Goal: Obtain resource: Obtain resource

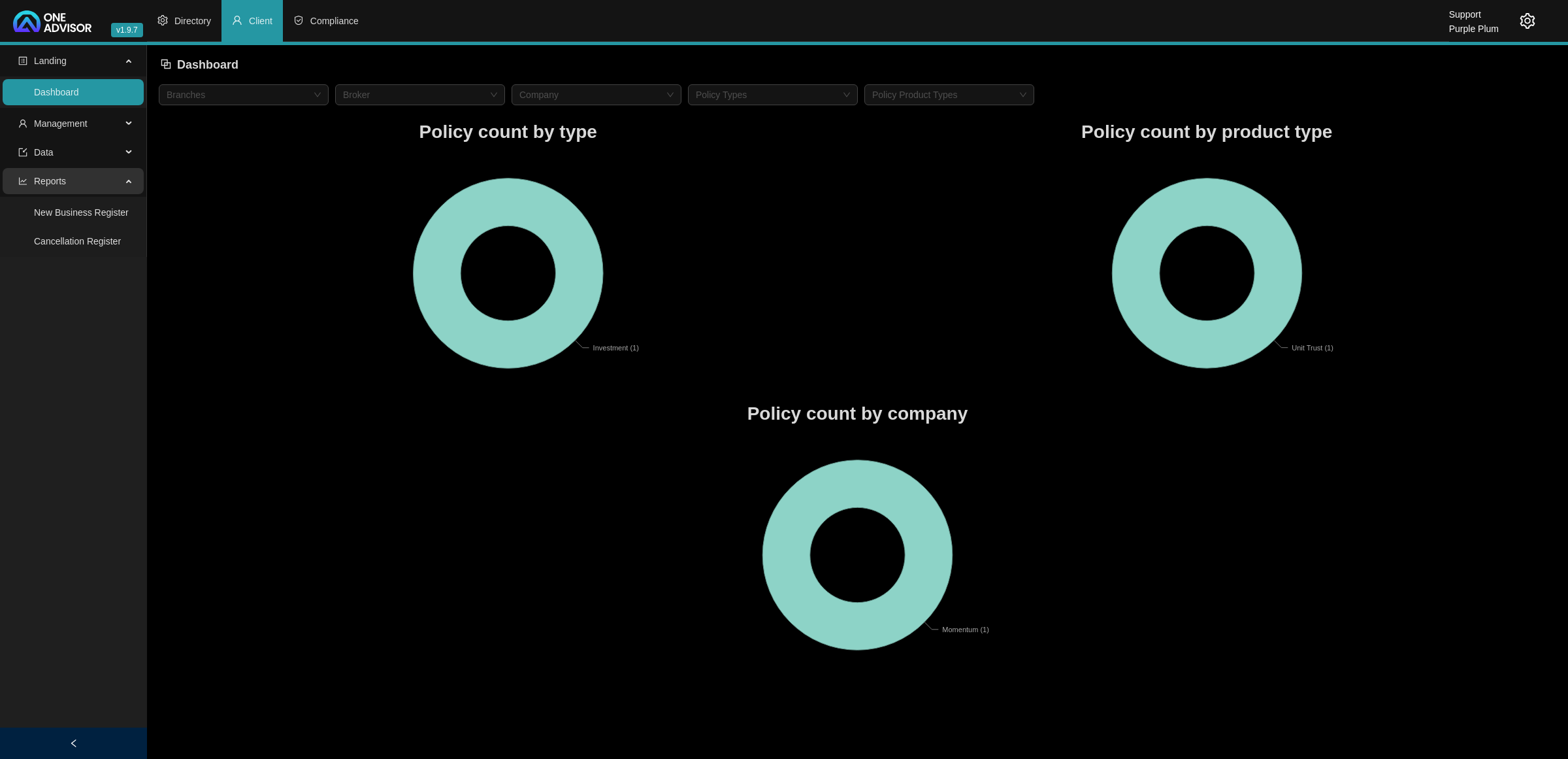
click at [57, 178] on span "Reports" at bounding box center [50, 181] width 32 height 11
click at [318, 11] on li "Compliance" at bounding box center [326, 21] width 86 height 42
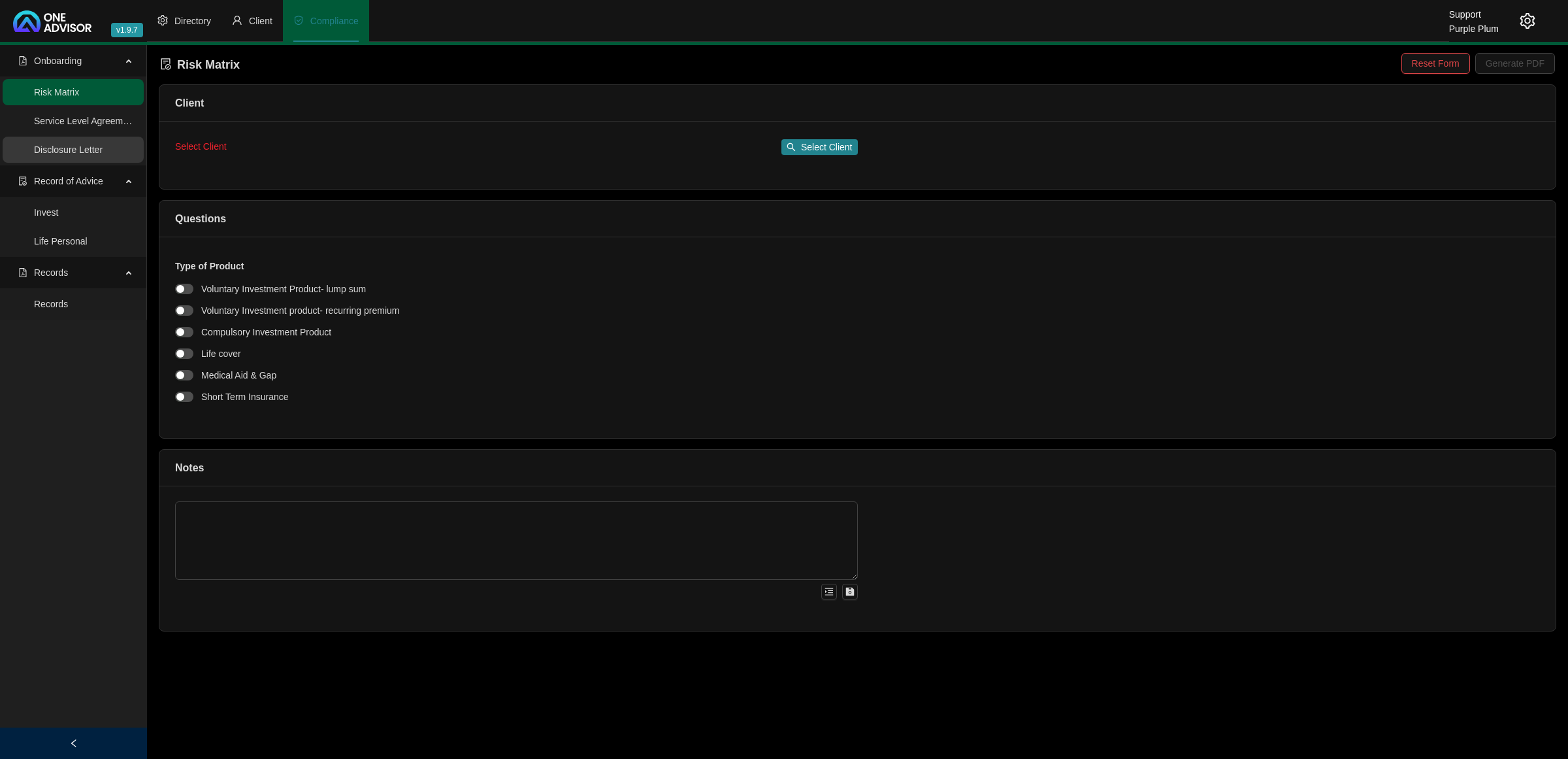
click at [86, 148] on link "Disclosure Letter" at bounding box center [68, 150] width 69 height 11
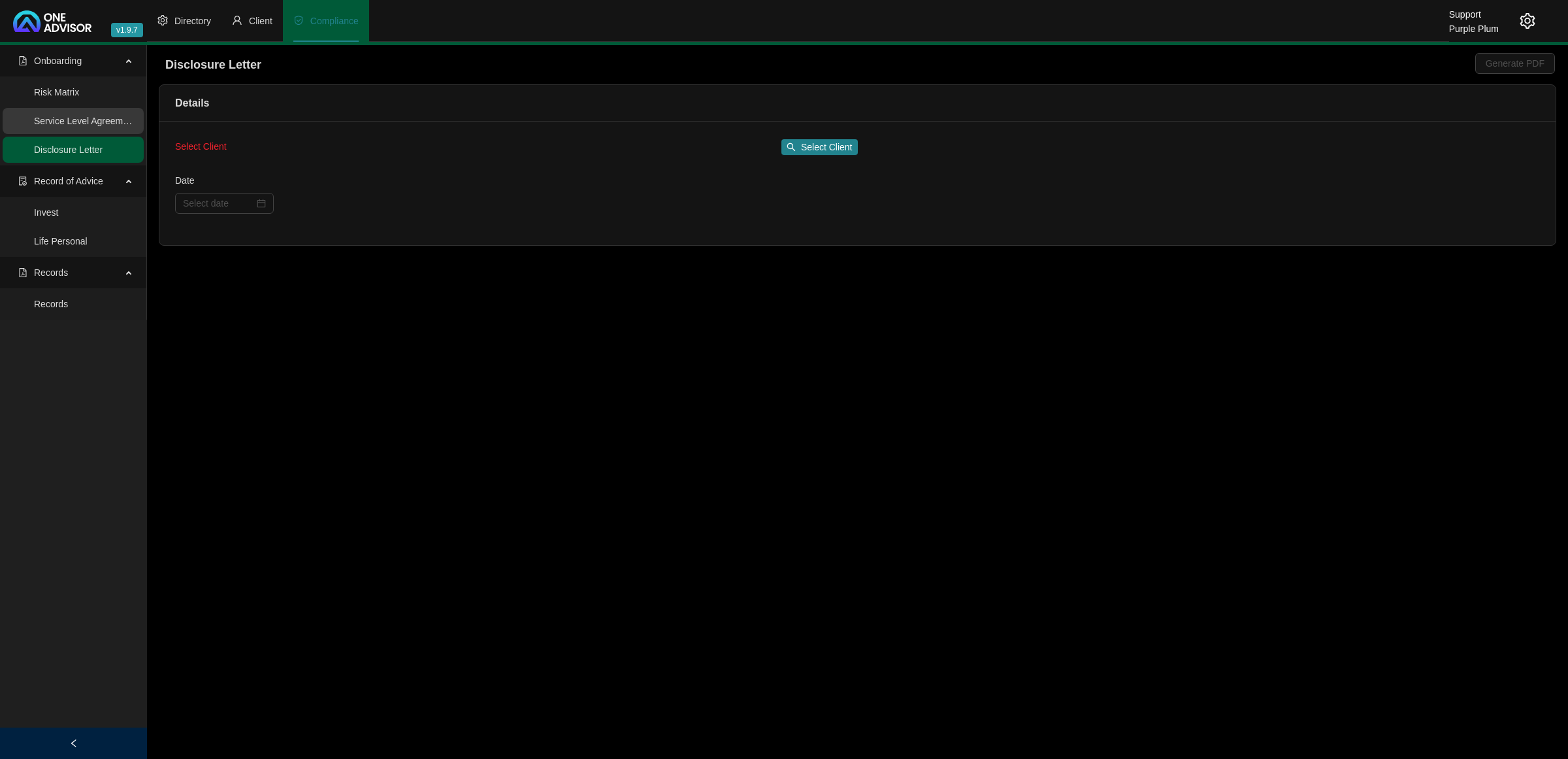
click at [102, 123] on link "Service Level Agreement" at bounding box center [84, 121] width 102 height 11
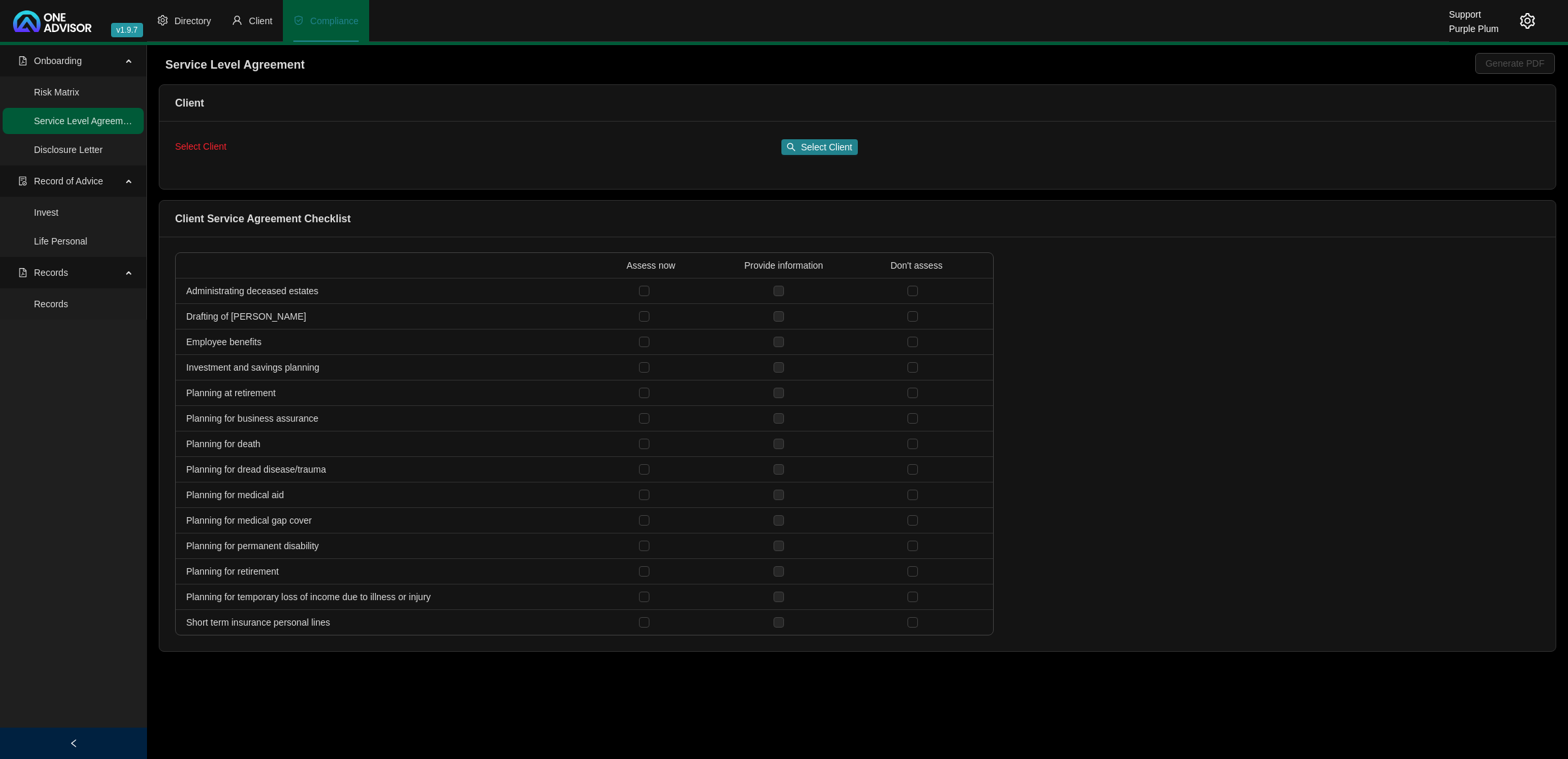
click at [805, 137] on div "Select Client Select Client" at bounding box center [516, 147] width 682 height 21
drag, startPoint x: 805, startPoint y: 138, endPoint x: 812, endPoint y: 152, distance: 15.7
click at [805, 139] on div "Select Client Select Client" at bounding box center [516, 147] width 682 height 21
click at [812, 148] on span "Select Client" at bounding box center [827, 147] width 52 height 15
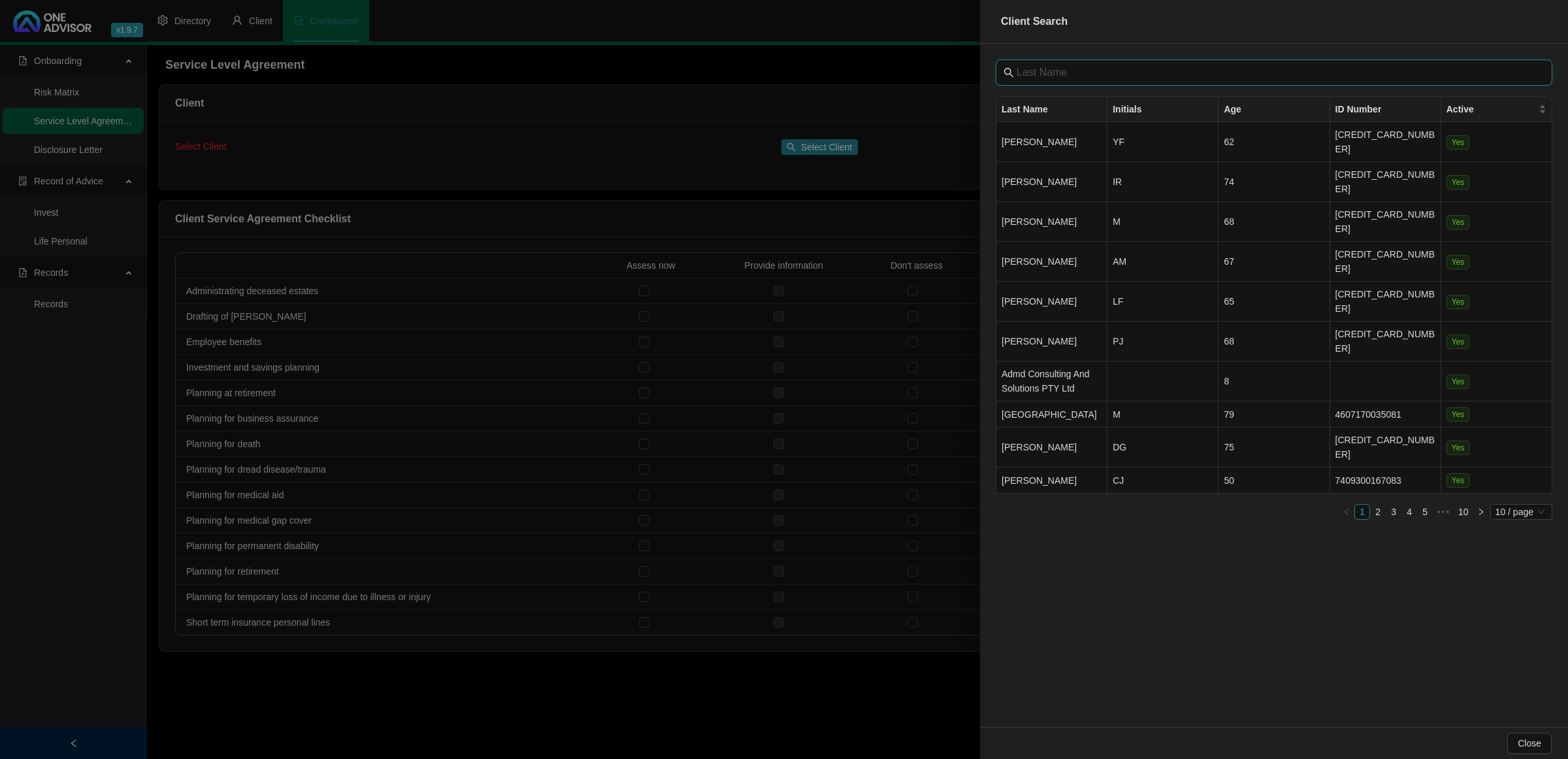
click at [1151, 75] on input "text" at bounding box center [1275, 73] width 517 height 16
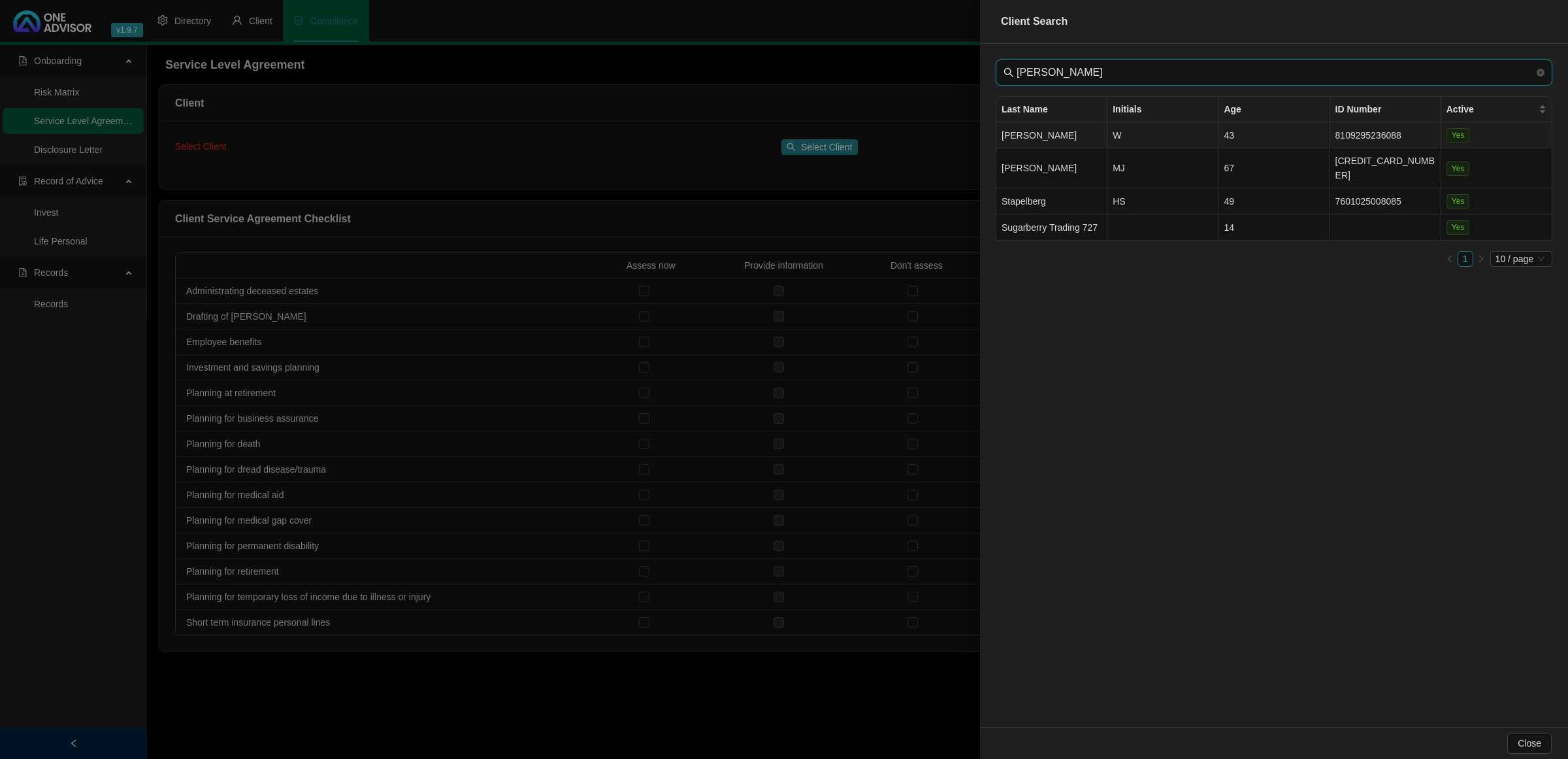
type input "[PERSON_NAME]"
click at [1133, 135] on td "W" at bounding box center [1162, 135] width 111 height 26
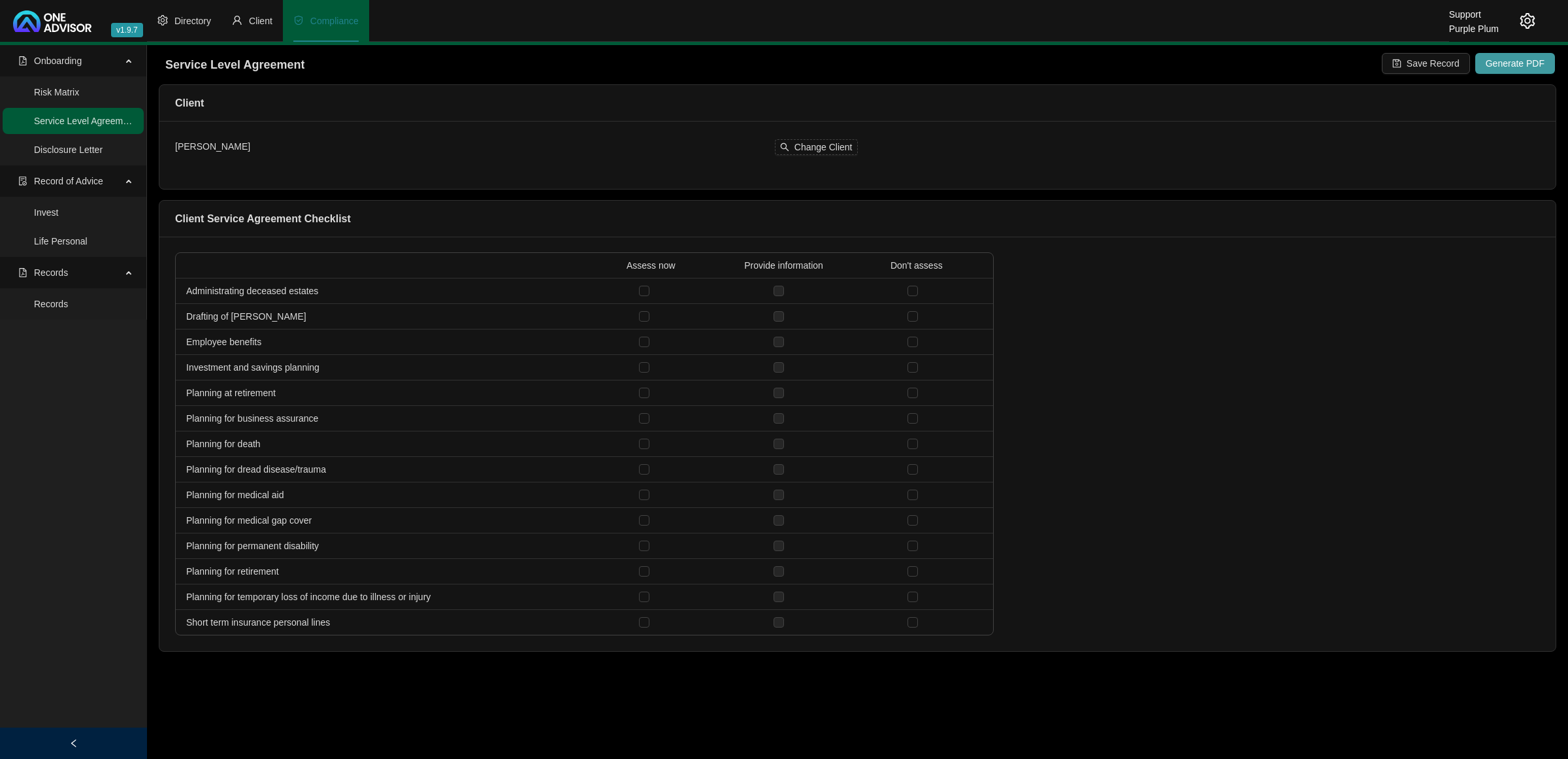
click at [1535, 64] on span "Generate PDF" at bounding box center [1515, 63] width 59 height 15
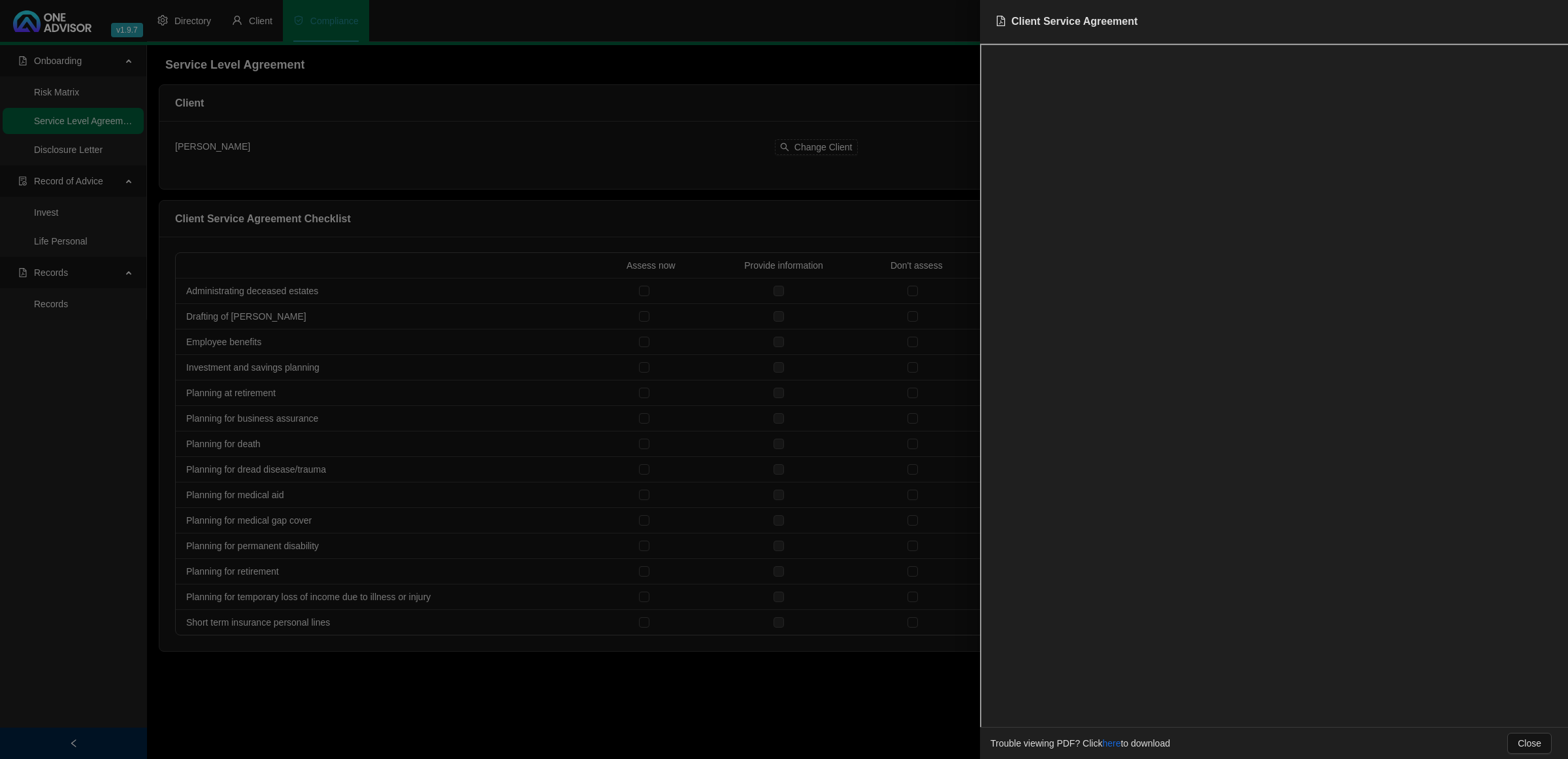
click at [740, 155] on div at bounding box center [784, 379] width 1568 height 759
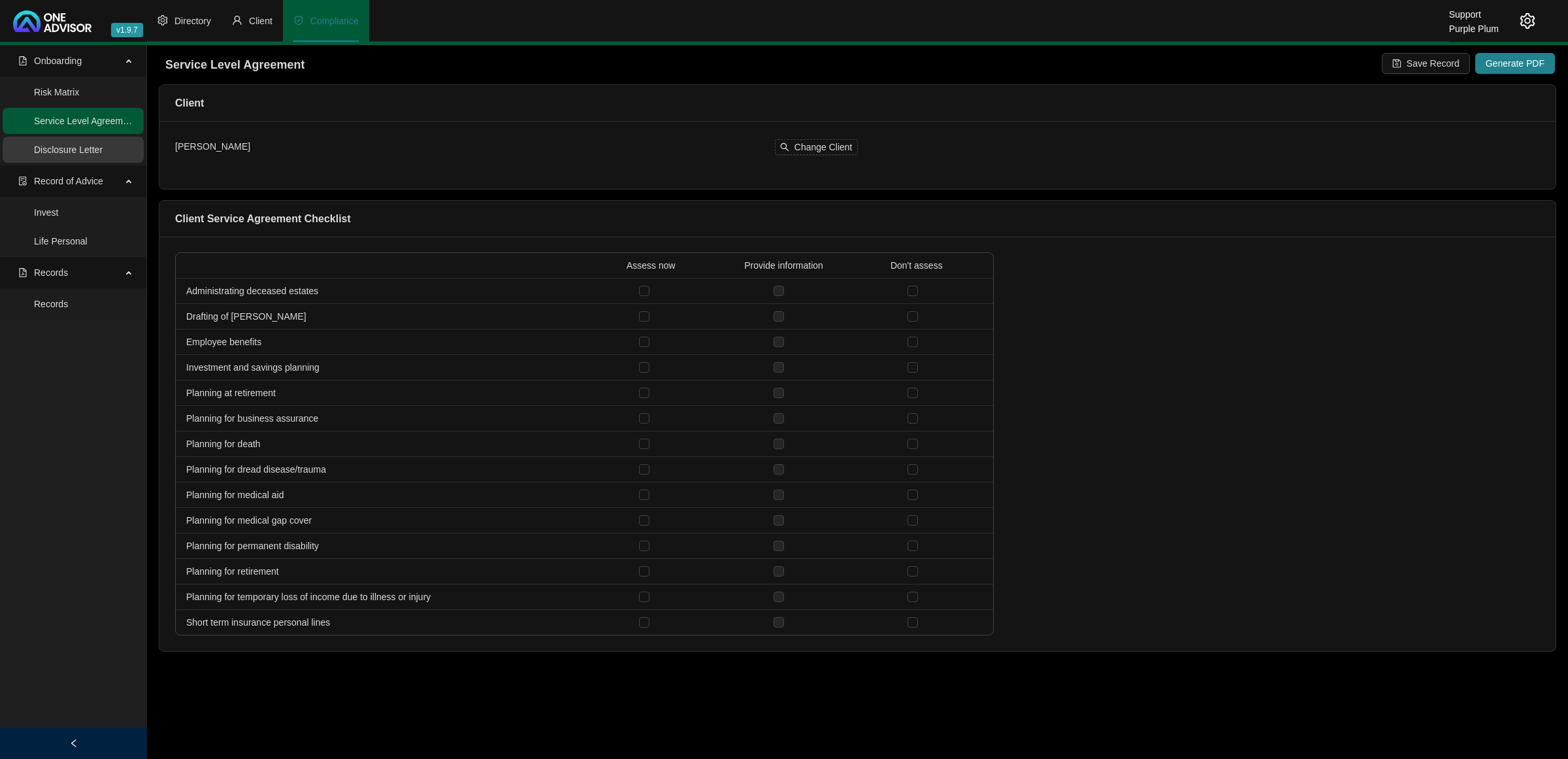
click at [90, 149] on link "Disclosure Letter" at bounding box center [68, 150] width 69 height 11
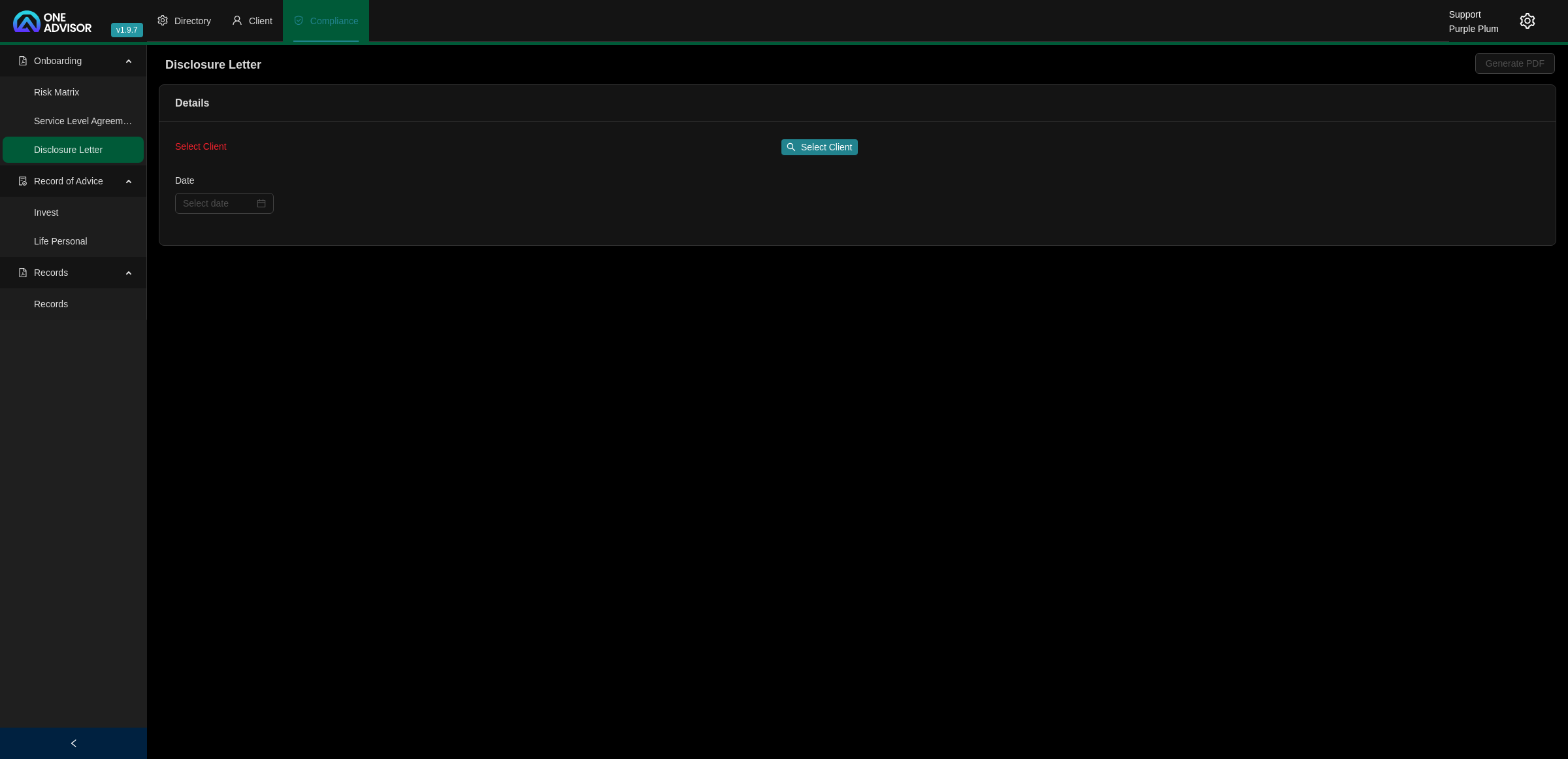
click at [835, 155] on div "Select Client Select Client" at bounding box center [516, 147] width 682 height 21
click at [831, 149] on span "Select Client" at bounding box center [827, 147] width 52 height 15
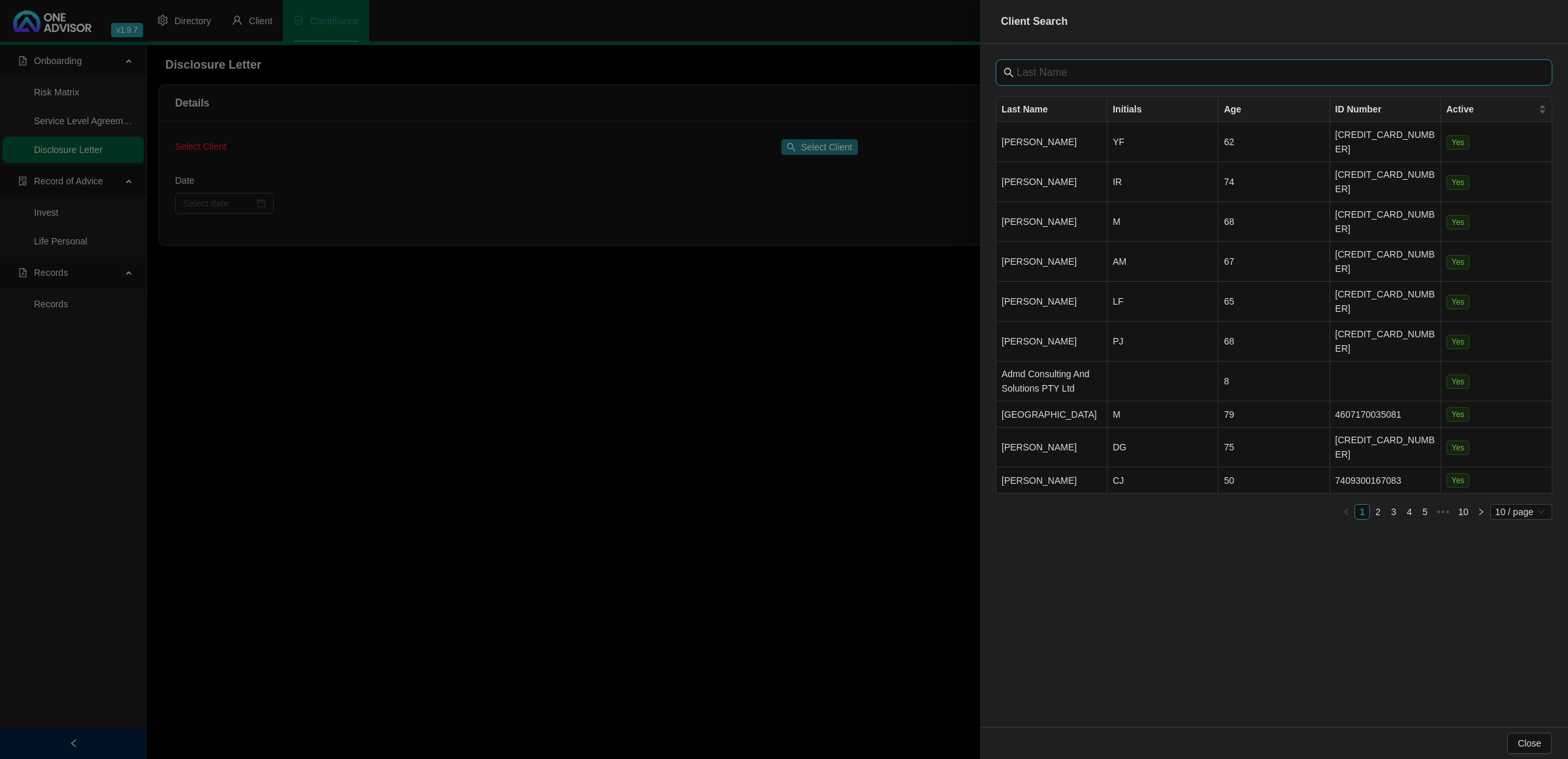
click at [1054, 74] on input "text" at bounding box center [1275, 73] width 517 height 16
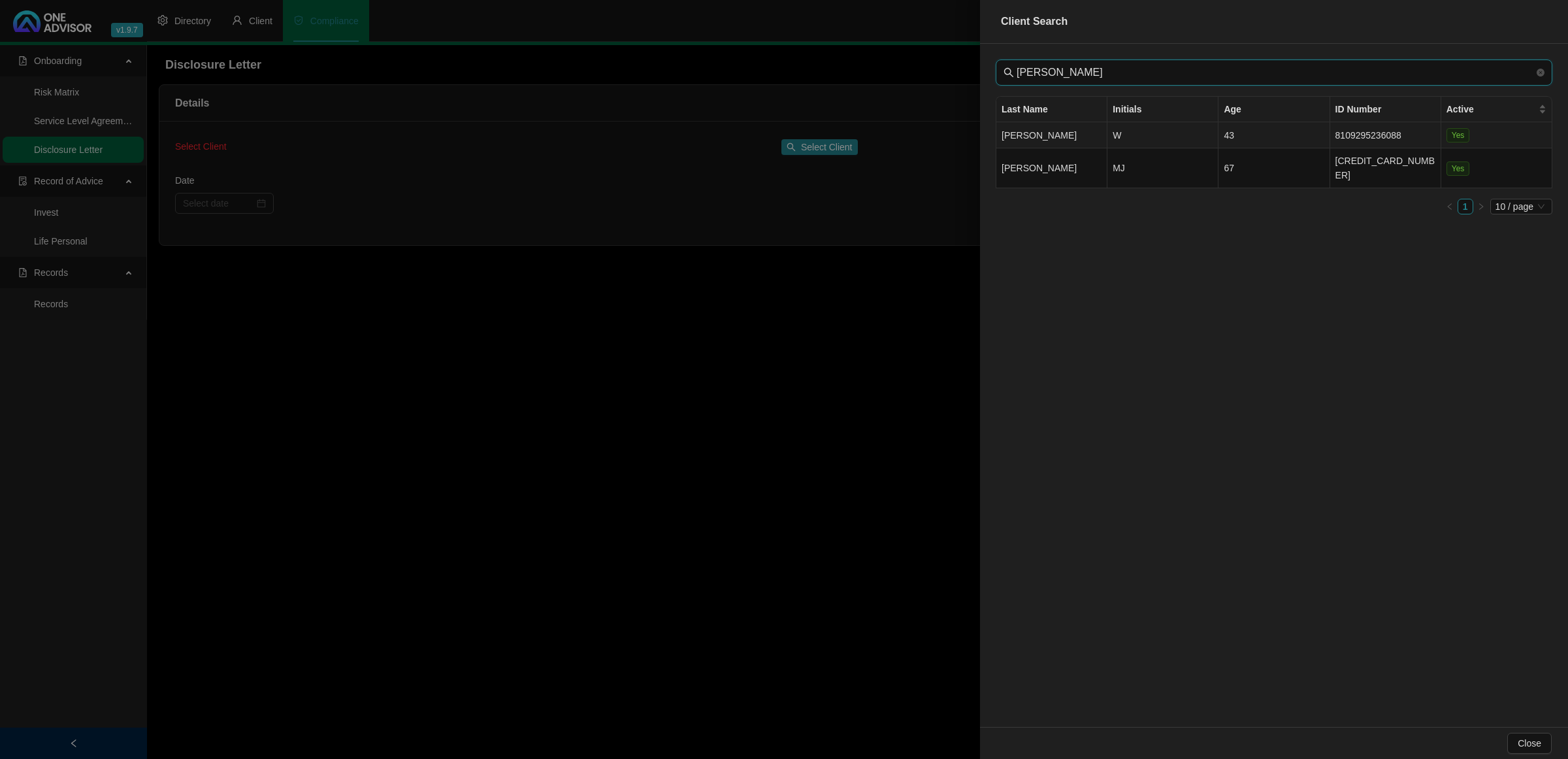
type input "[PERSON_NAME]"
click at [1068, 136] on td "[PERSON_NAME]" at bounding box center [1051, 135] width 111 height 26
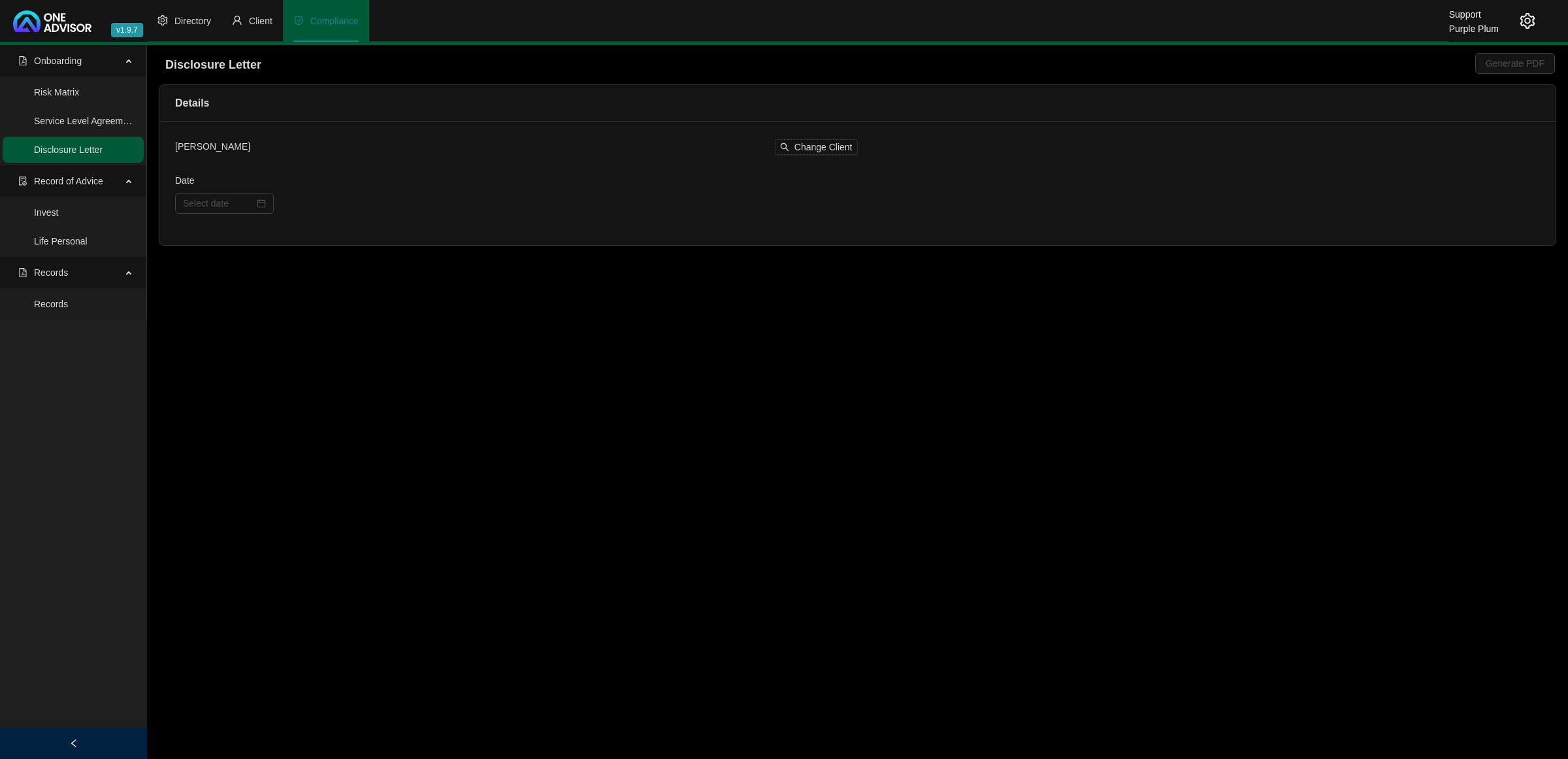
click at [507, 196] on div at bounding box center [516, 203] width 682 height 21
click at [242, 205] on input "Date" at bounding box center [218, 203] width 71 height 15
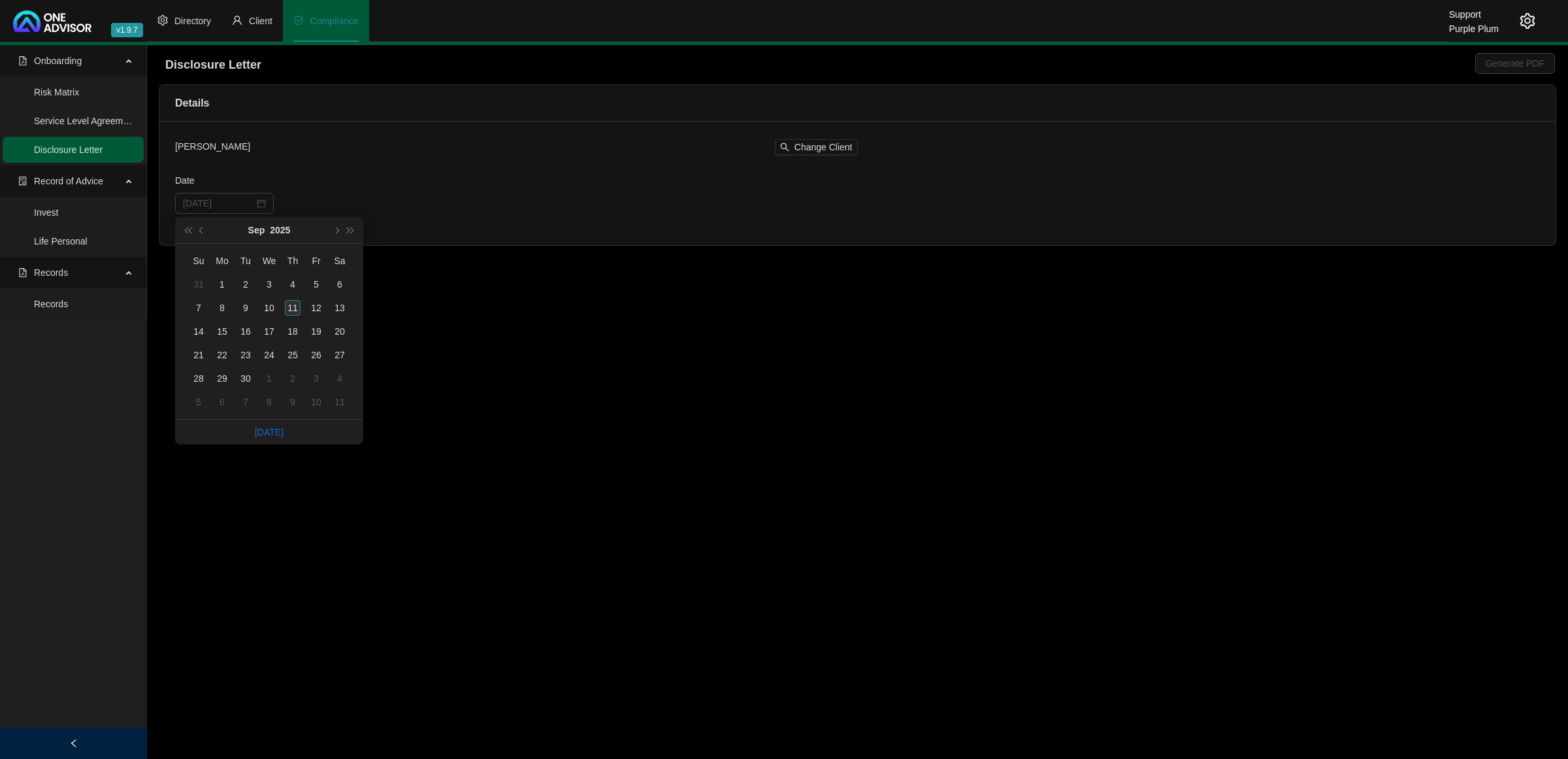
click at [300, 304] on div "11" at bounding box center [293, 307] width 16 height 16
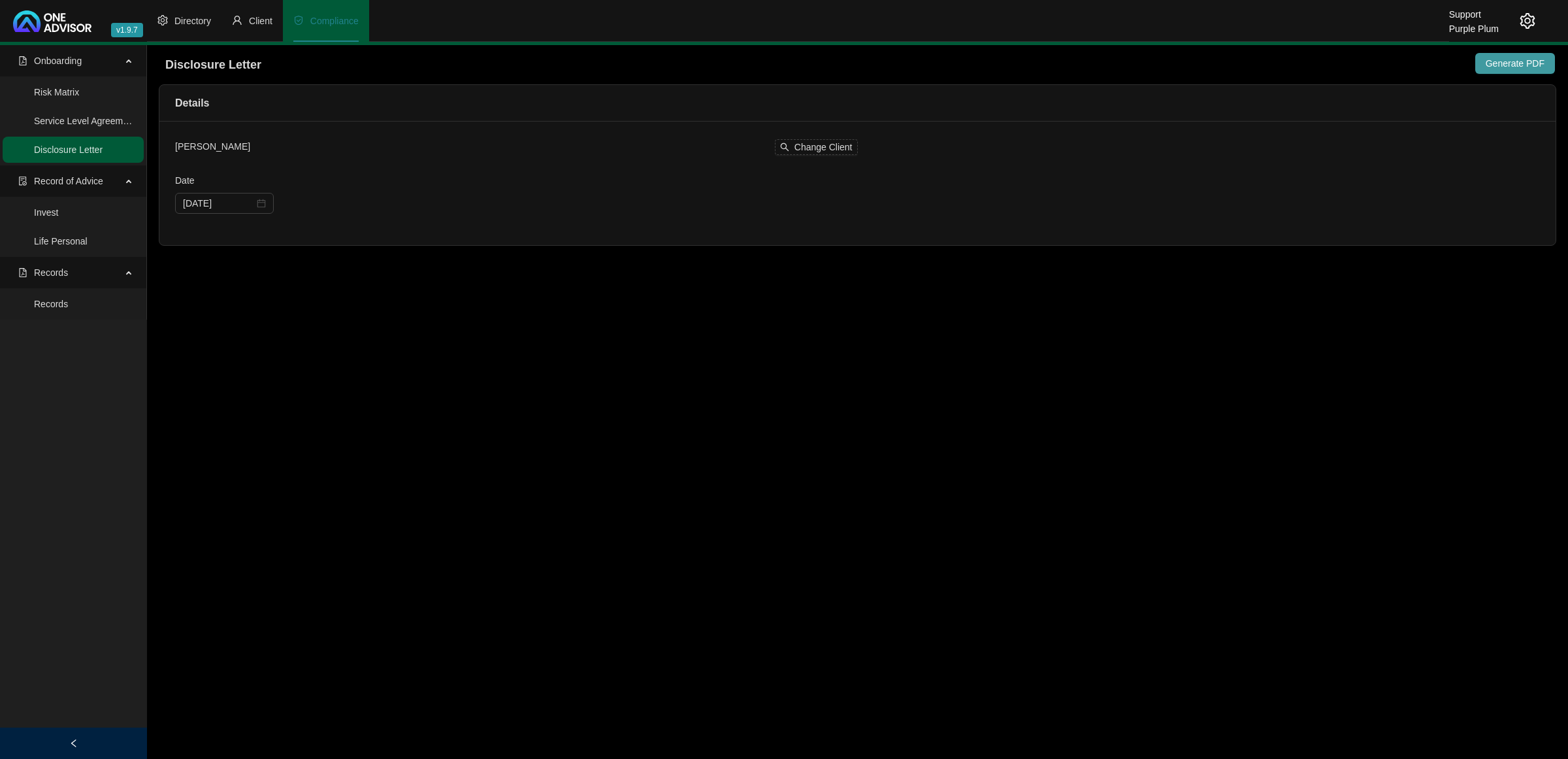
click at [1540, 67] on span "Generate PDF" at bounding box center [1515, 63] width 59 height 15
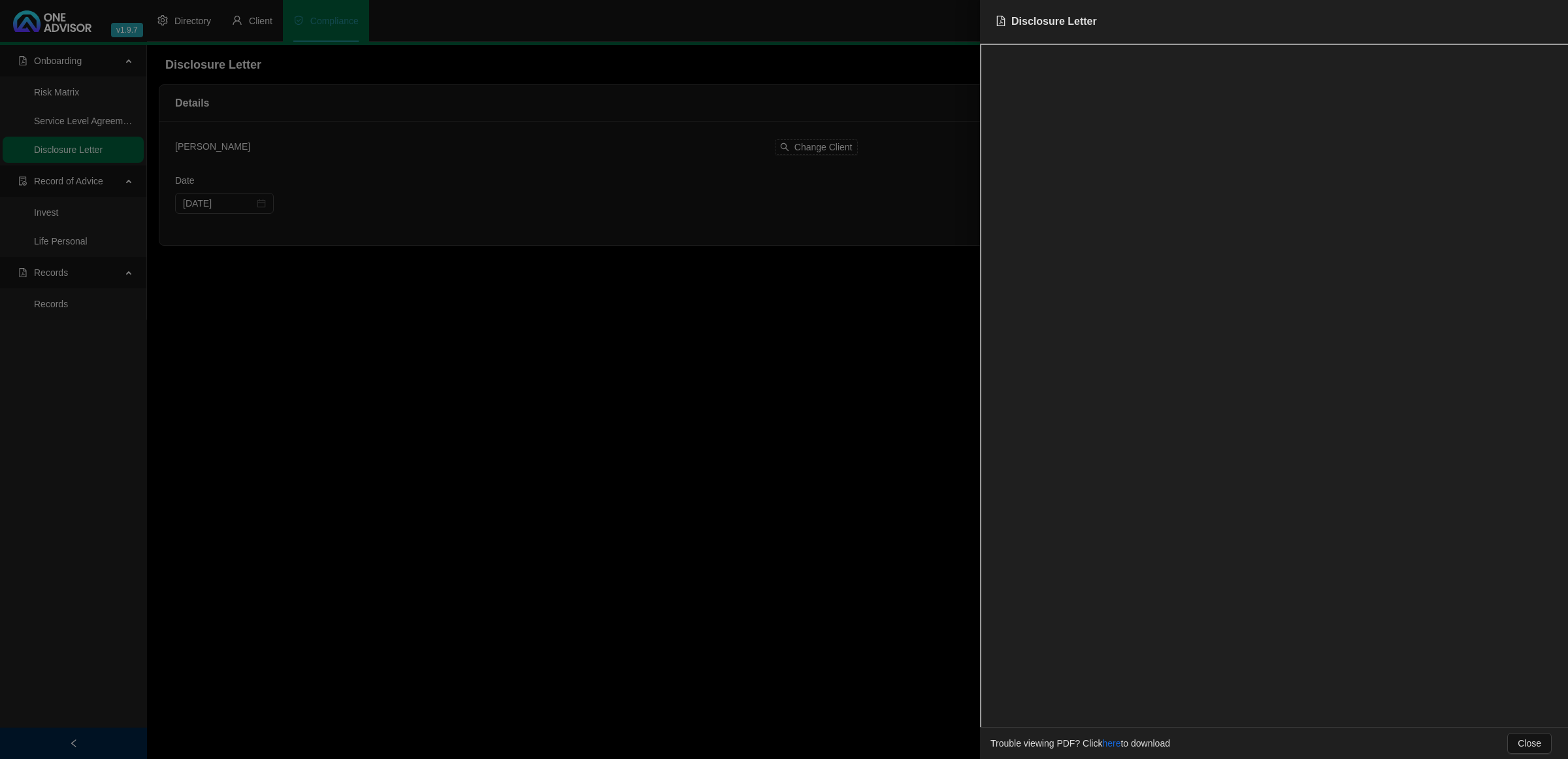
click at [755, 441] on div at bounding box center [784, 379] width 1568 height 759
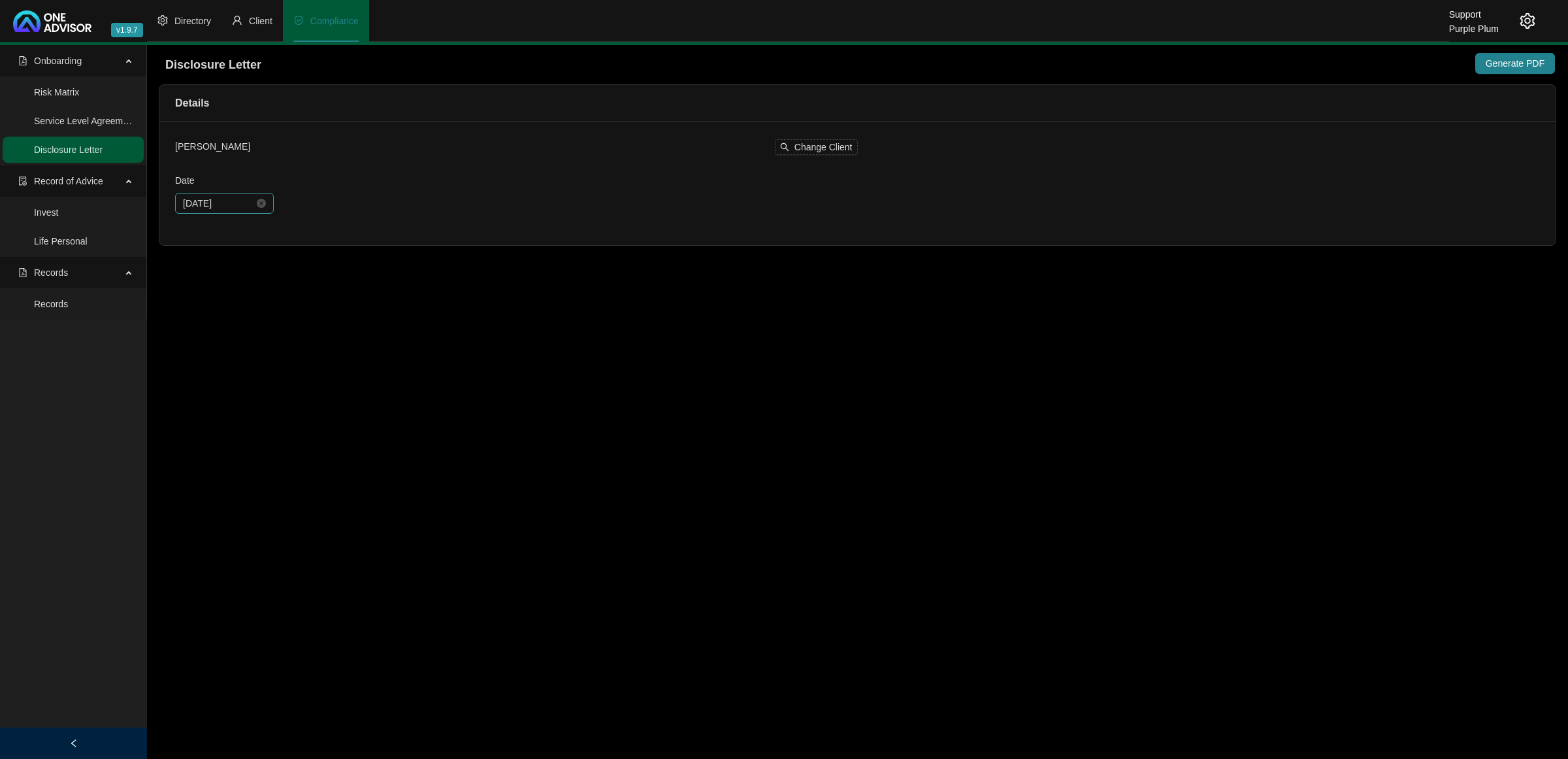
click at [257, 197] on div "[DATE]" at bounding box center [224, 203] width 83 height 15
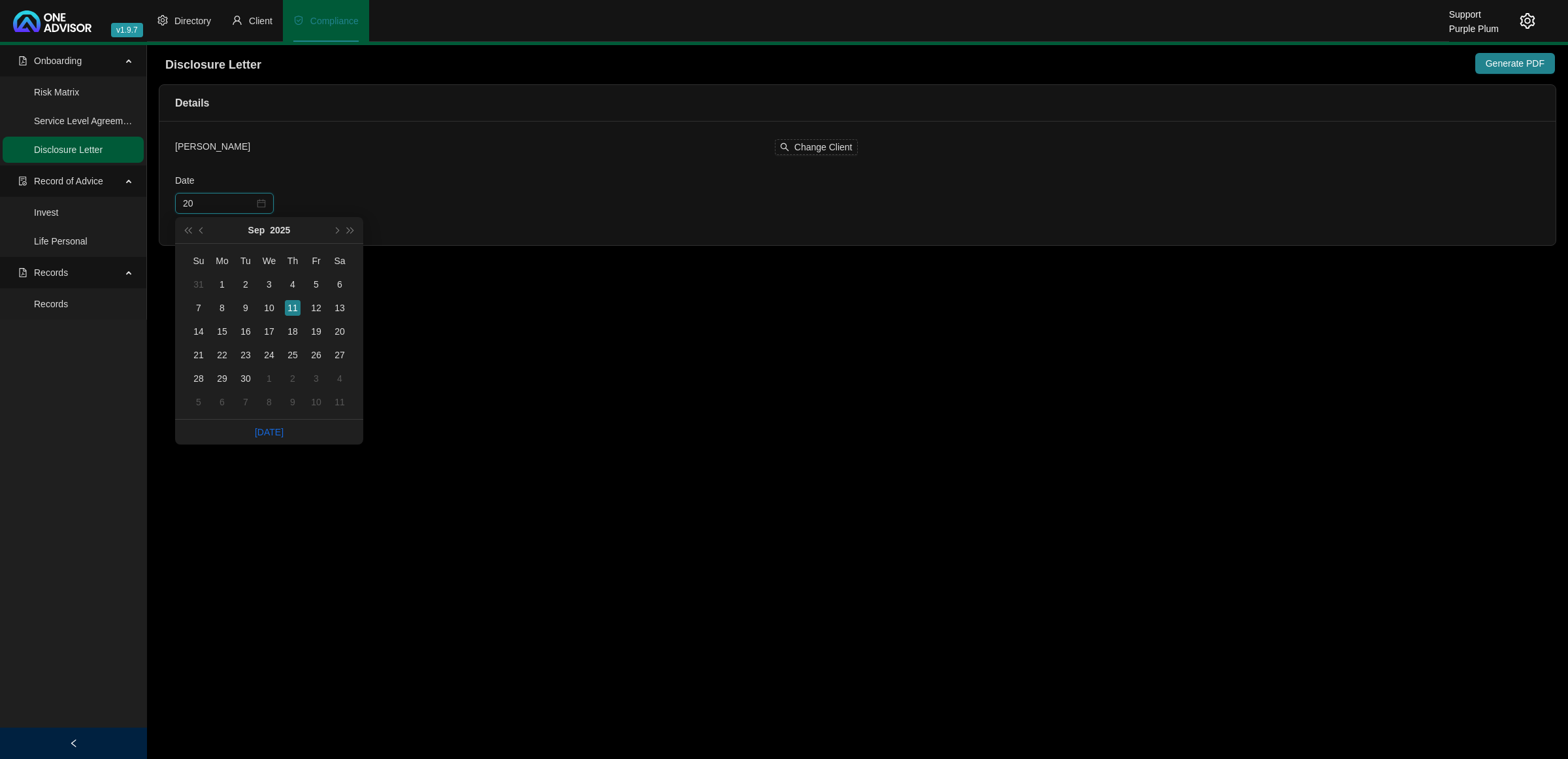
type input "2"
type input "[DATE]"
click at [619, 376] on main "Onboarding Risk Matrix Service Level Agreement Disclosure Letter Record of Advi…" at bounding box center [784, 402] width 1568 height 714
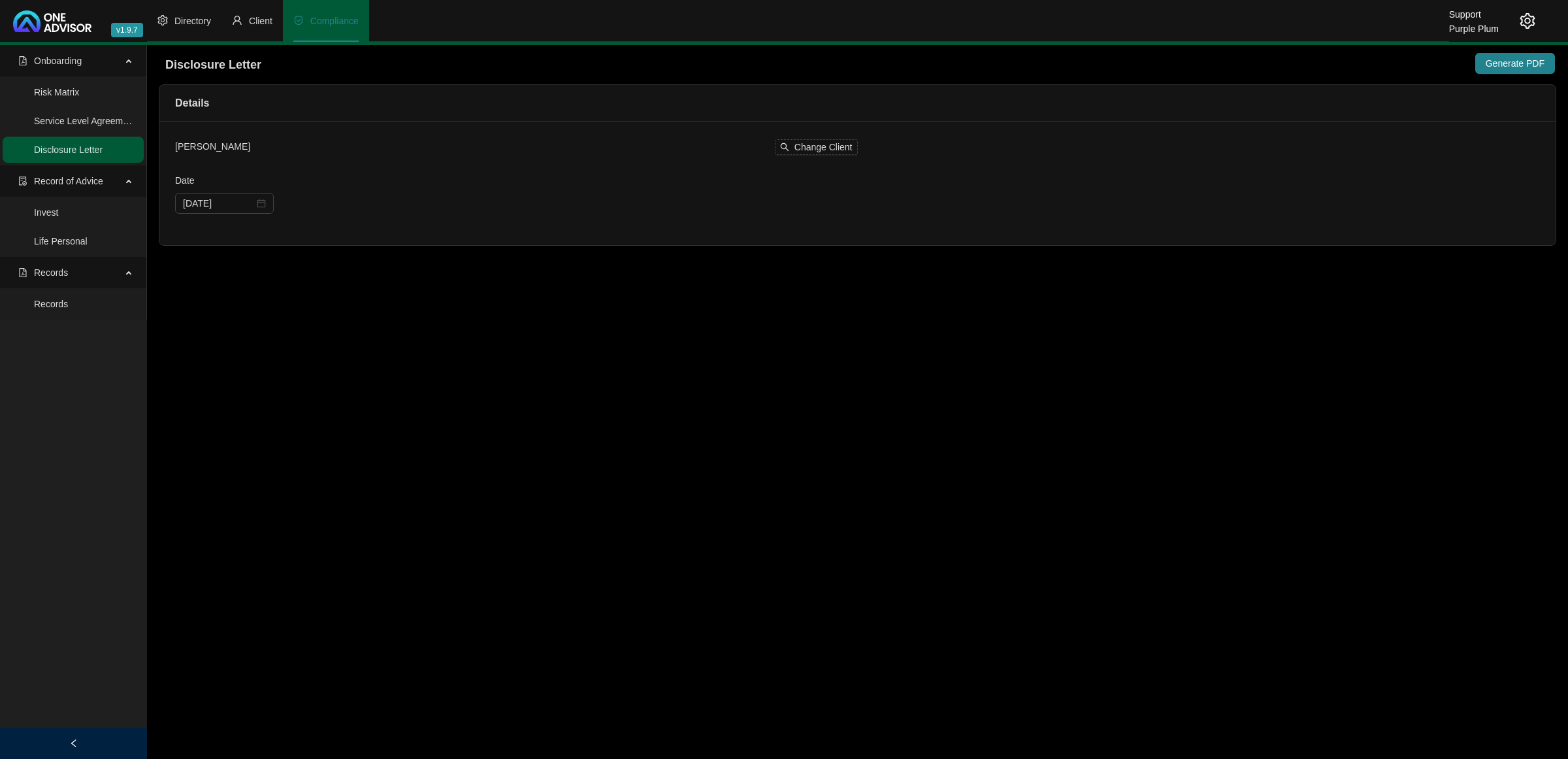
click at [1531, 14] on icon "setting" at bounding box center [1528, 21] width 16 height 16
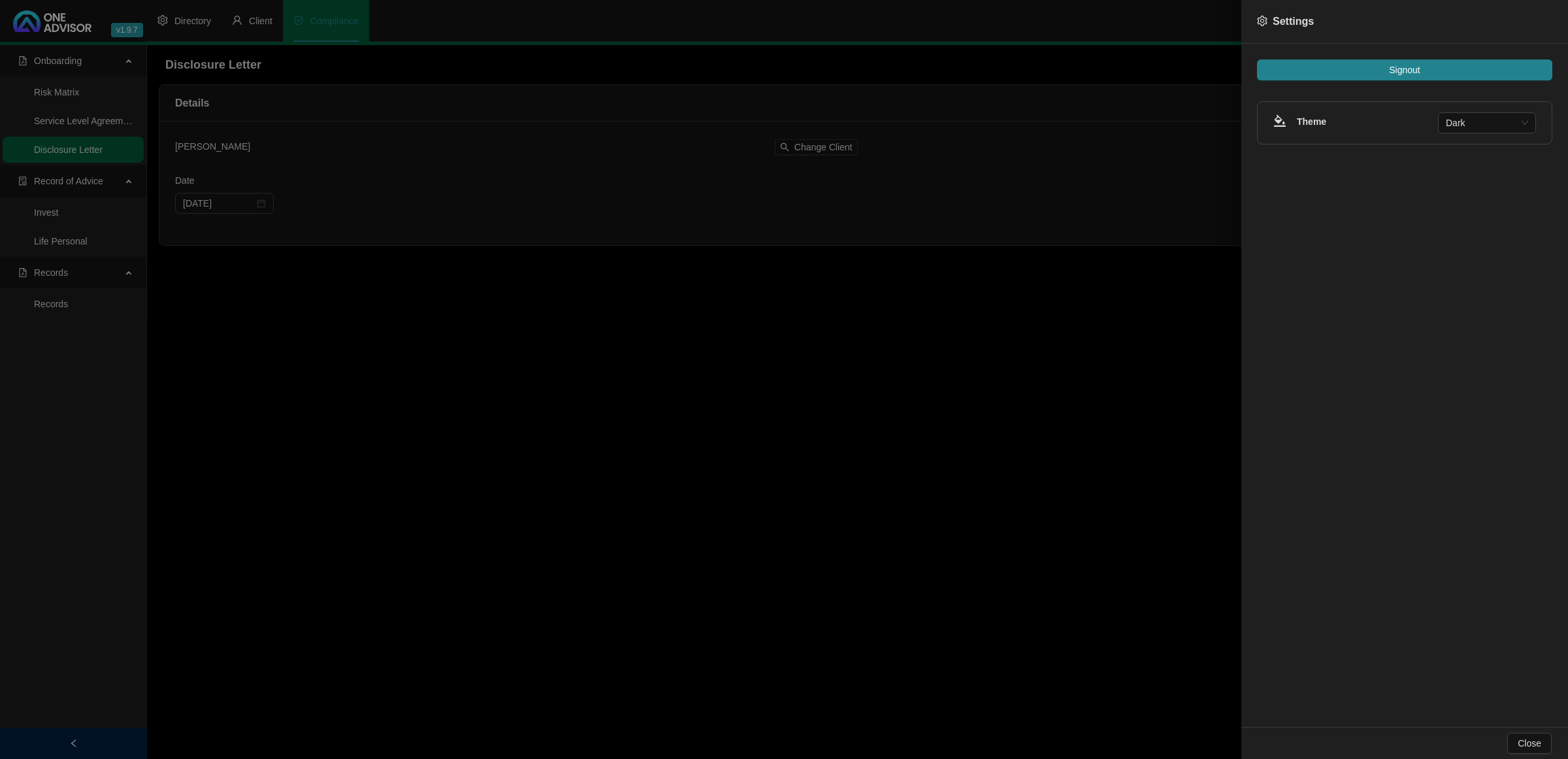
click at [936, 410] on div at bounding box center [784, 379] width 1568 height 759
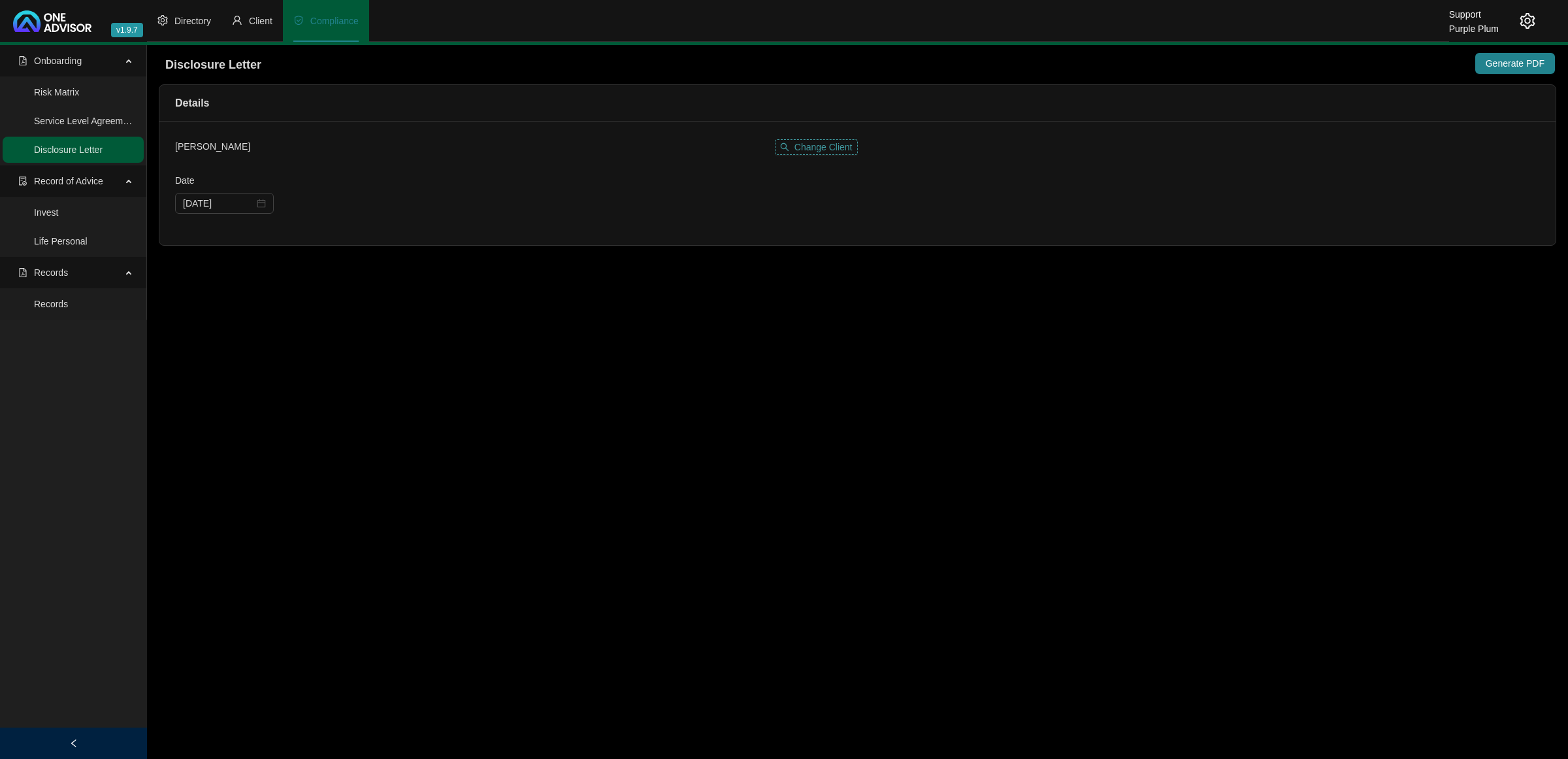
click at [808, 144] on span "Change Client" at bounding box center [824, 147] width 58 height 15
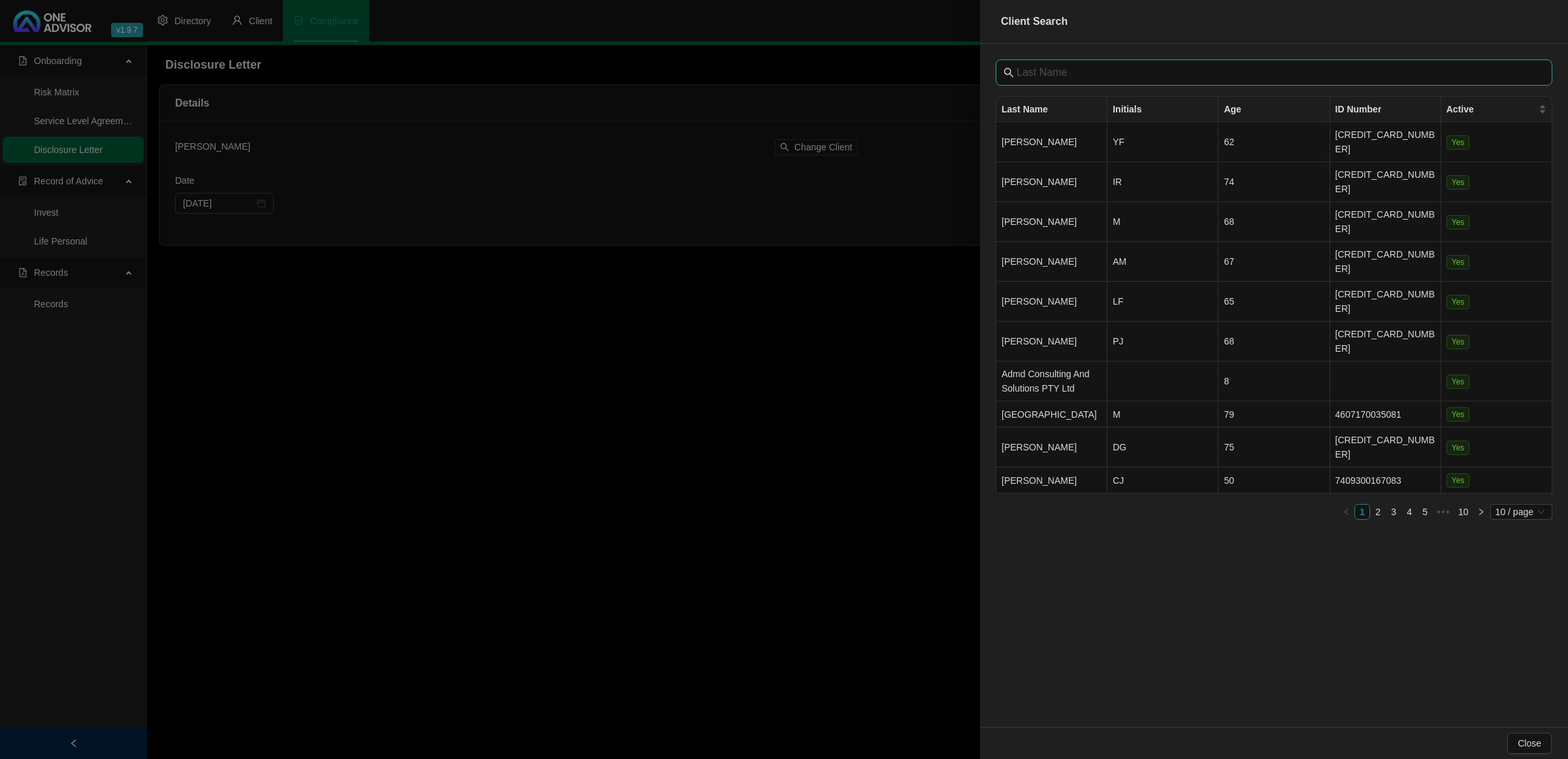
click at [1048, 63] on span at bounding box center [1274, 73] width 556 height 26
click at [678, 423] on div at bounding box center [784, 379] width 1568 height 759
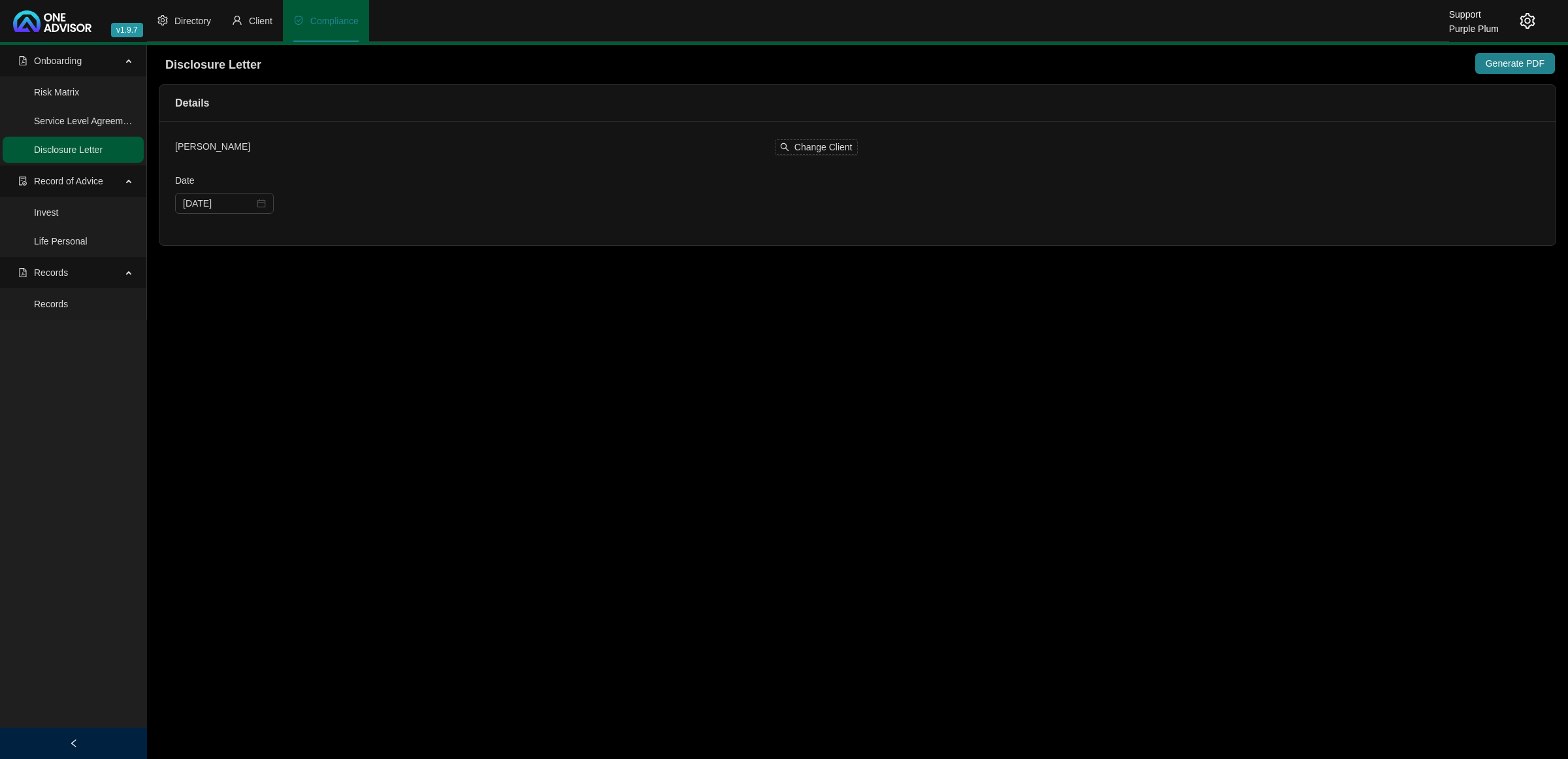
click at [1520, 17] on icon "setting" at bounding box center [1528, 21] width 16 height 16
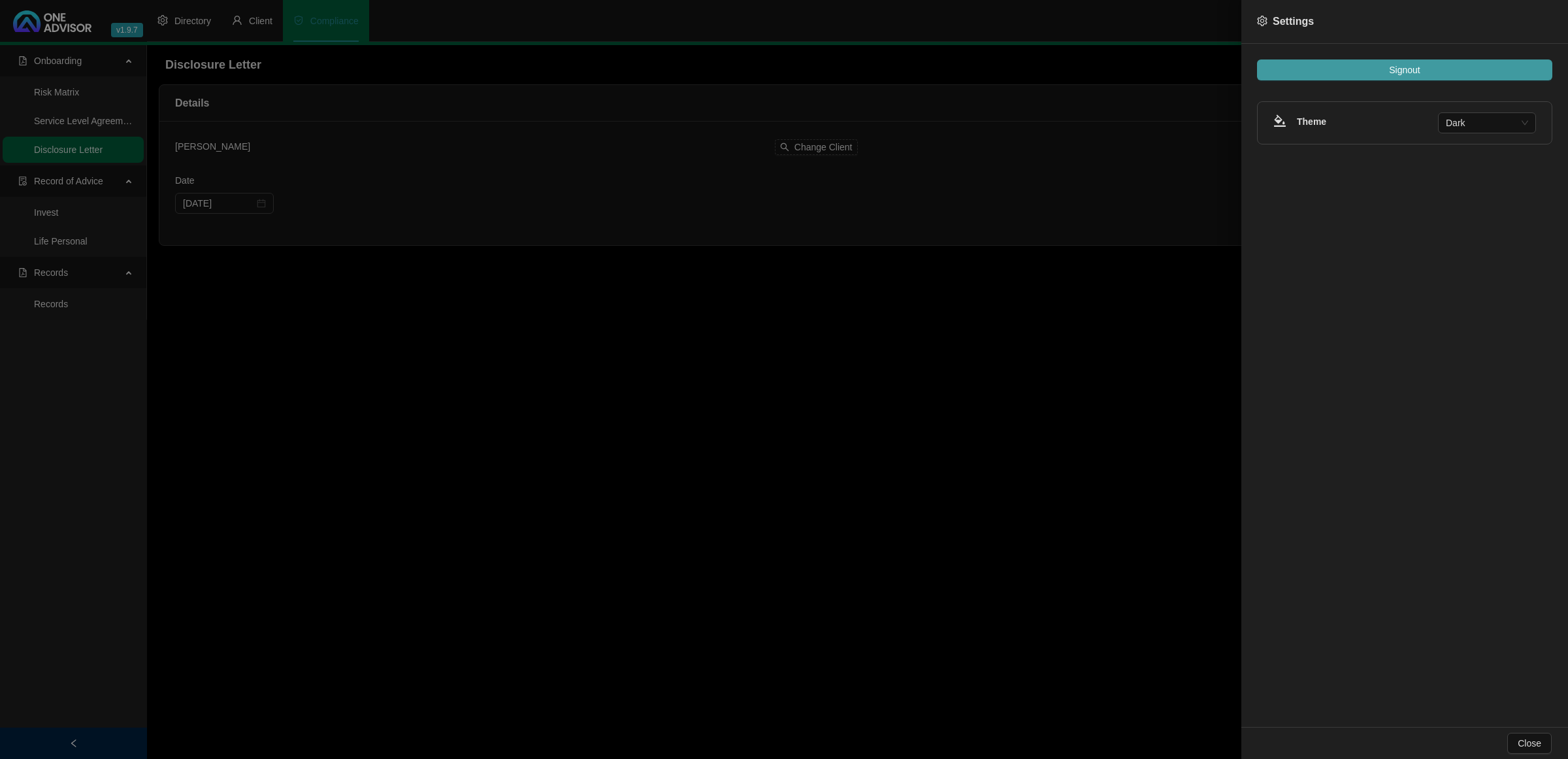
click at [1426, 70] on button "Signout" at bounding box center [1404, 70] width 295 height 21
